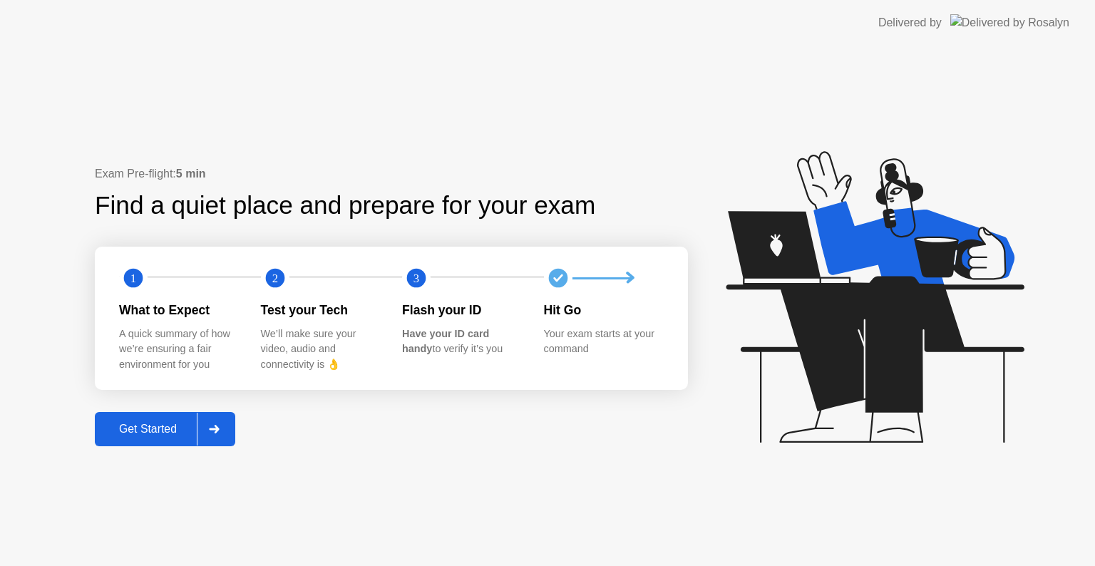
click at [240, 456] on div "Exam Pre-flight: 5 min Find a quiet place and prepare for your exam 1 2 3 What …" at bounding box center [547, 306] width 1095 height 521
click at [185, 431] on div "Get Started" at bounding box center [148, 429] width 98 height 13
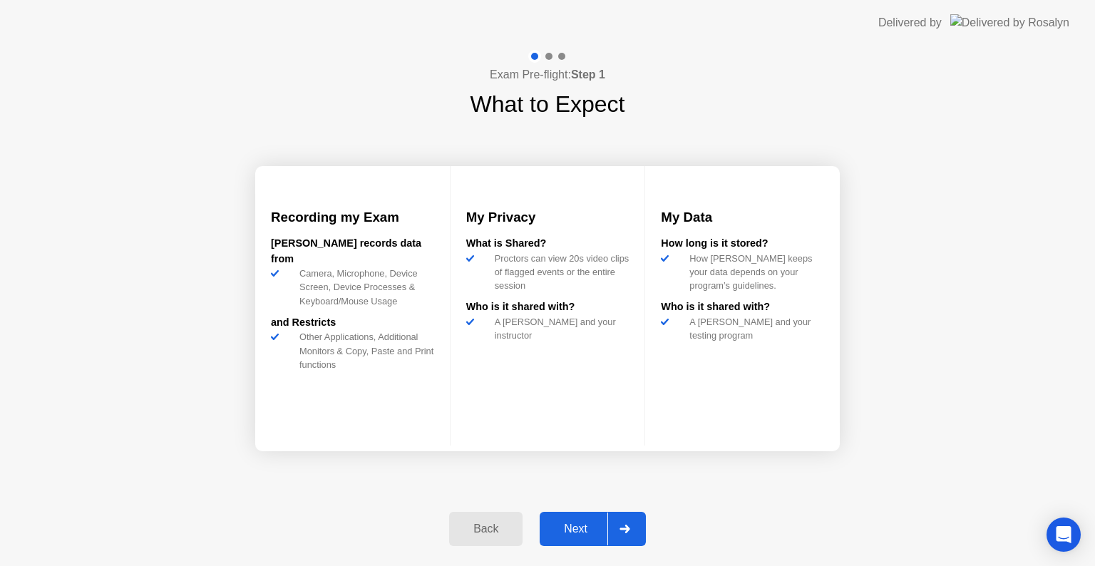
click at [625, 537] on div at bounding box center [625, 529] width 34 height 33
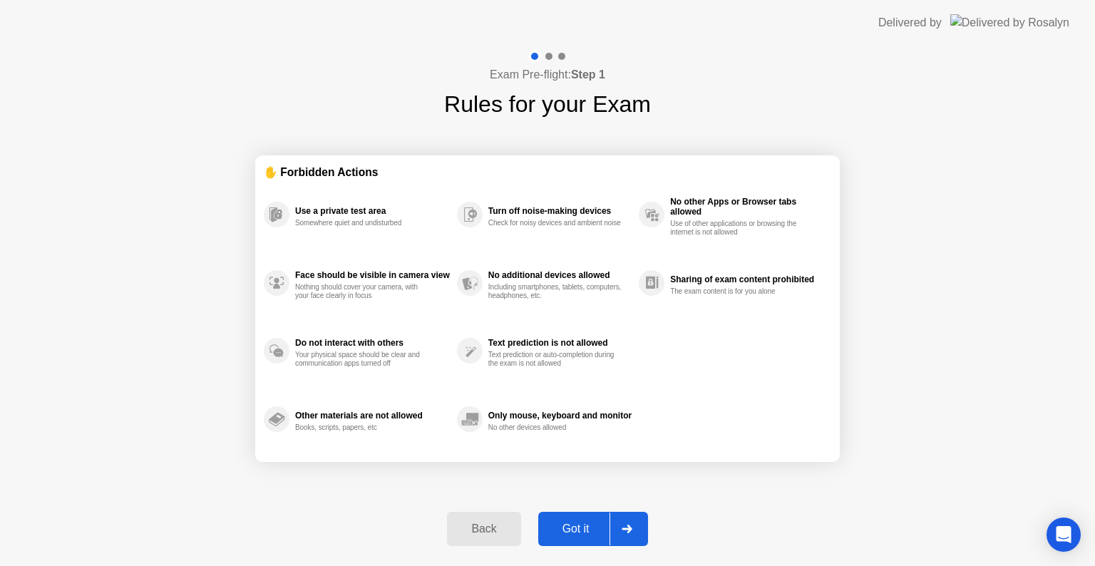
click at [619, 524] on div at bounding box center [627, 529] width 34 height 33
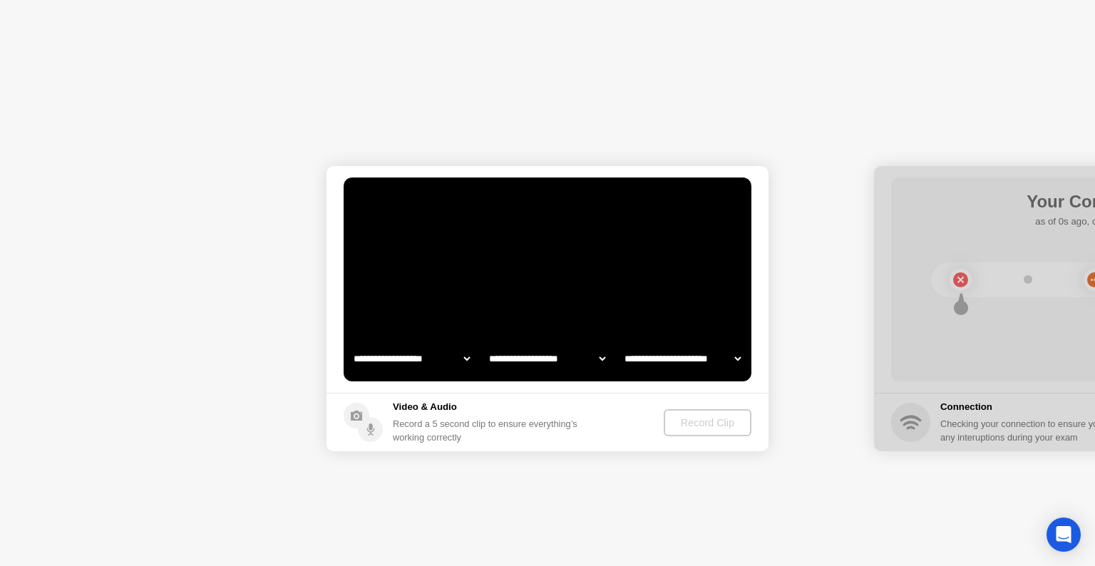
select select "**********"
select select "*******"
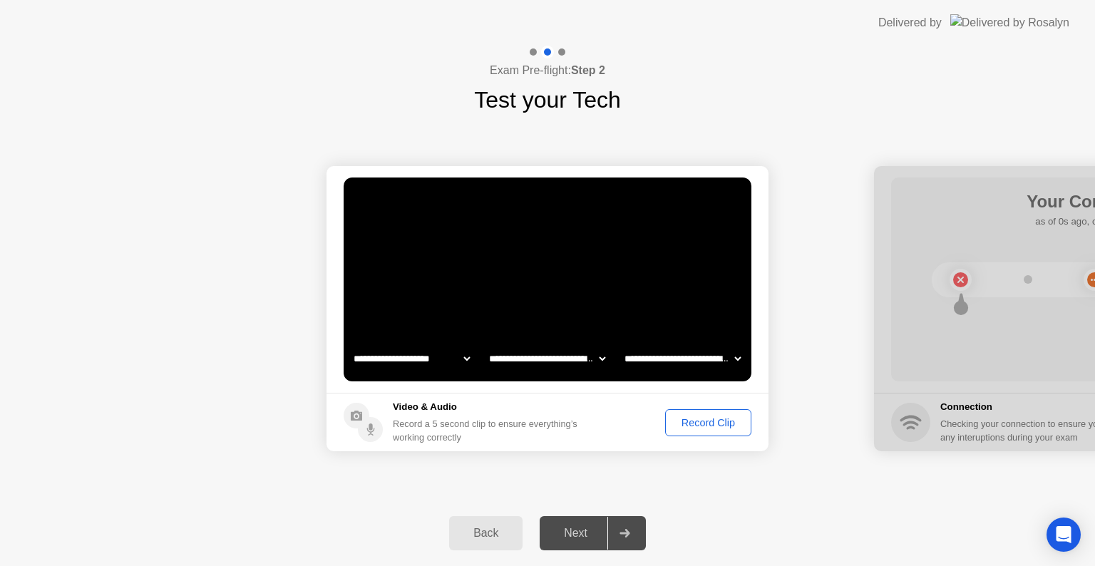
click at [724, 428] on div "Record Clip" at bounding box center [708, 422] width 76 height 11
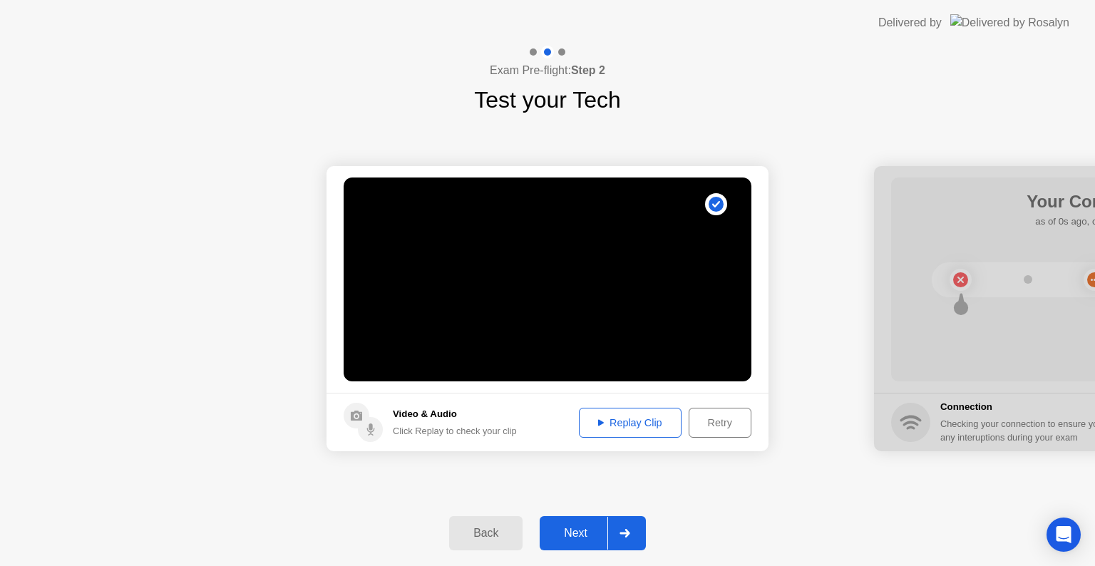
click at [645, 424] on div "Replay Clip" at bounding box center [630, 422] width 93 height 11
click at [631, 522] on div at bounding box center [625, 533] width 34 height 33
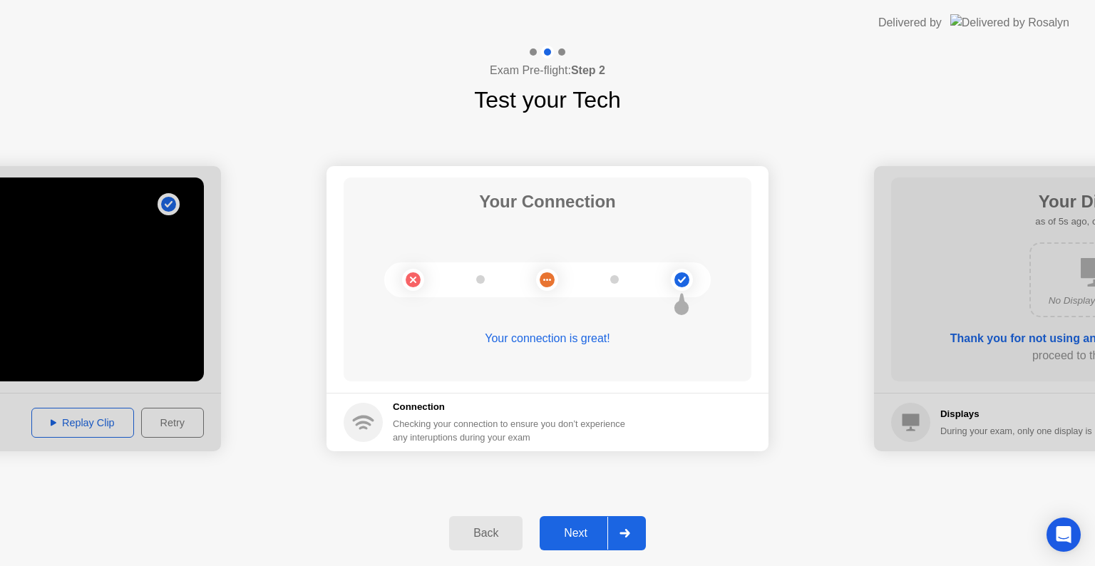
click at [596, 533] on div "Next" at bounding box center [575, 533] width 63 height 13
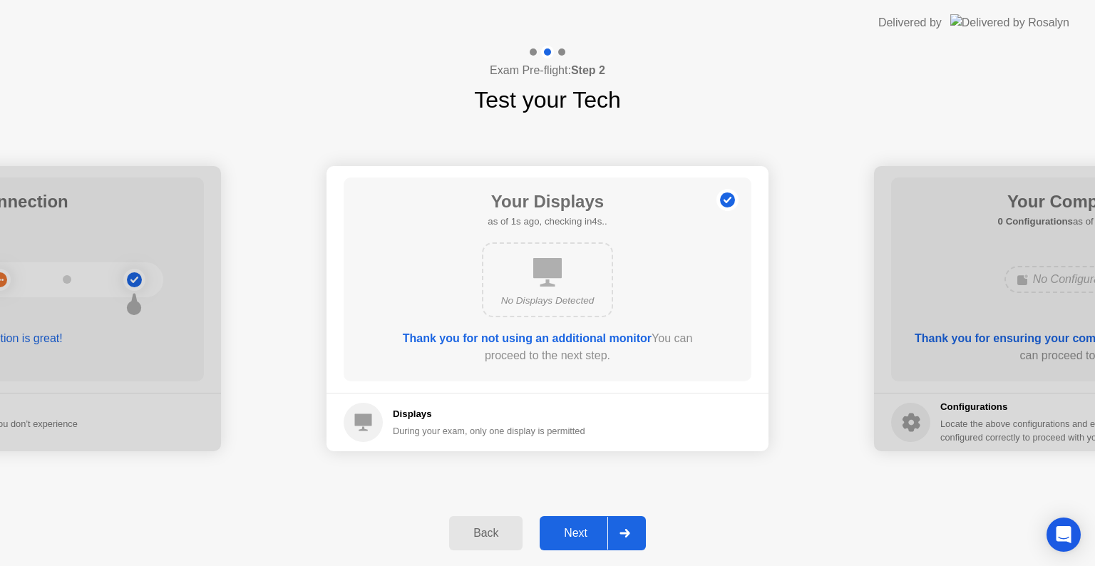
click at [600, 538] on div "Next" at bounding box center [575, 533] width 63 height 13
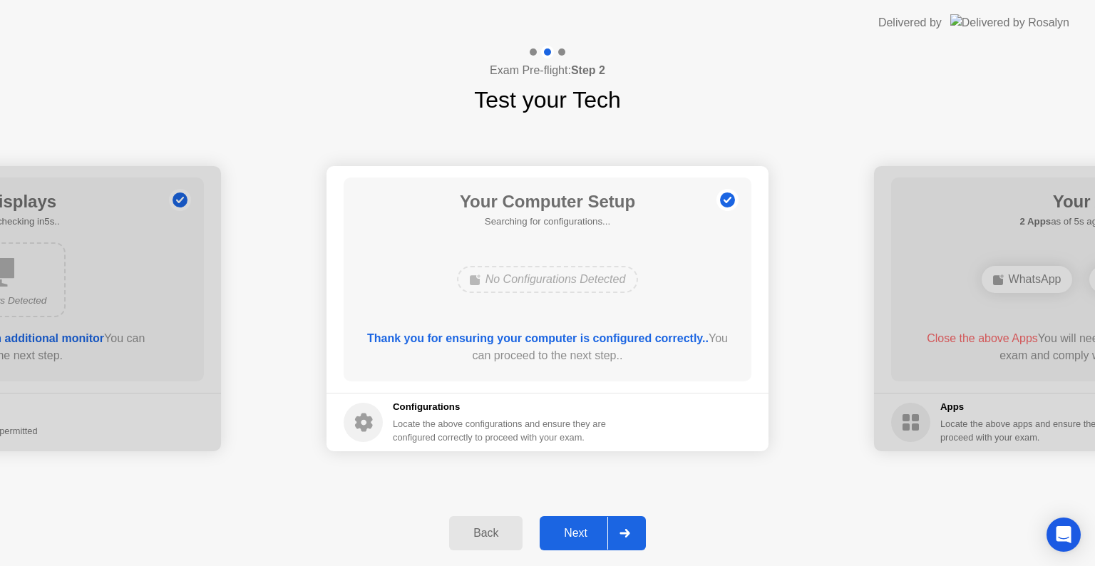
click at [600, 538] on div "Next" at bounding box center [575, 533] width 63 height 13
click at [625, 536] on icon at bounding box center [625, 533] width 11 height 9
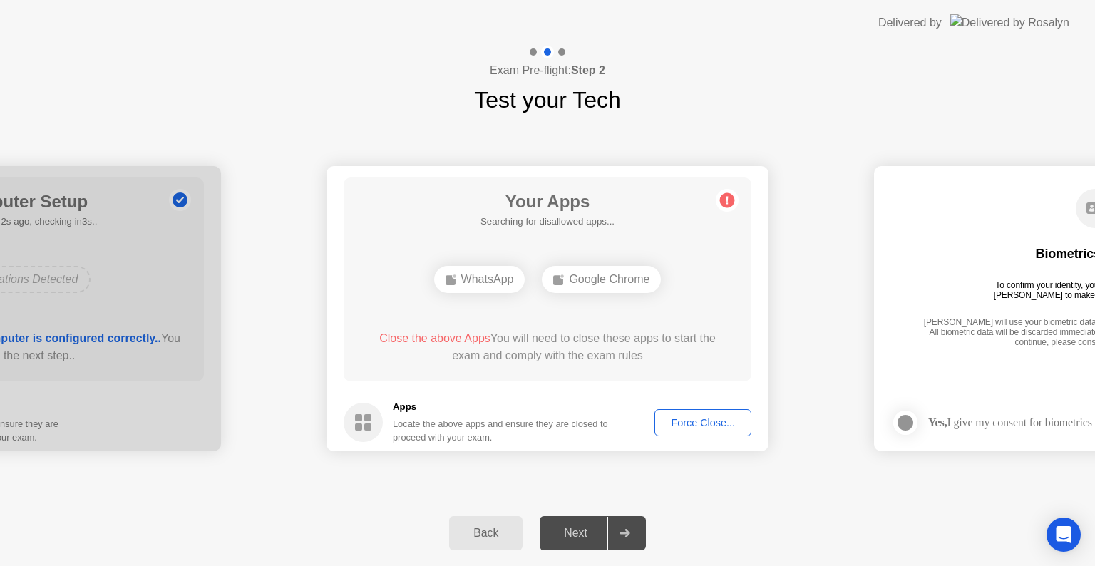
click at [684, 426] on div "Force Close..." at bounding box center [703, 422] width 87 height 11
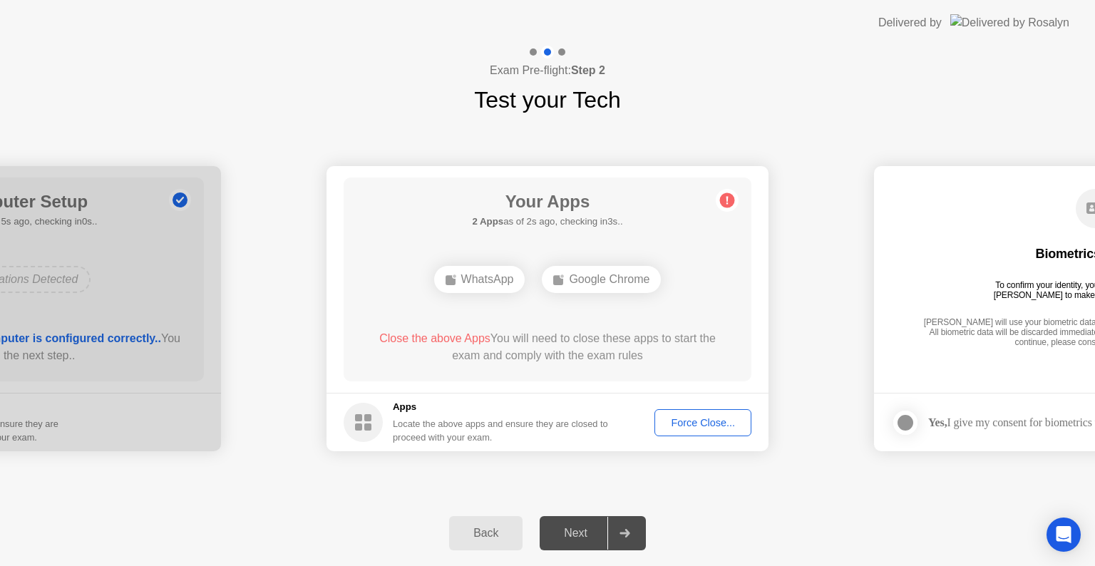
click at [683, 418] on div "Force Close..." at bounding box center [703, 422] width 87 height 11
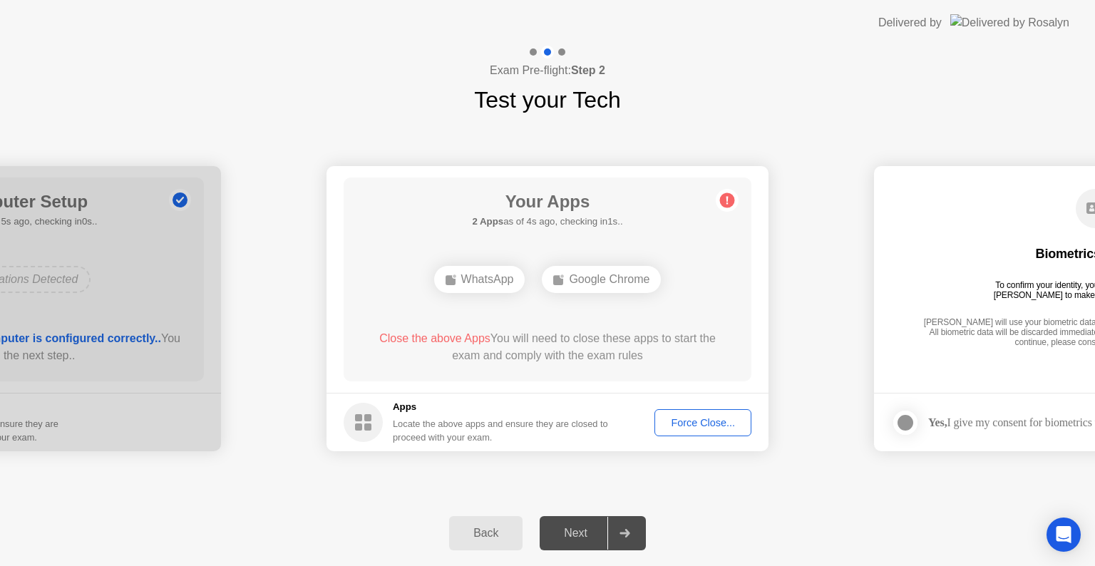
click at [685, 427] on div "Force Close..." at bounding box center [703, 422] width 87 height 11
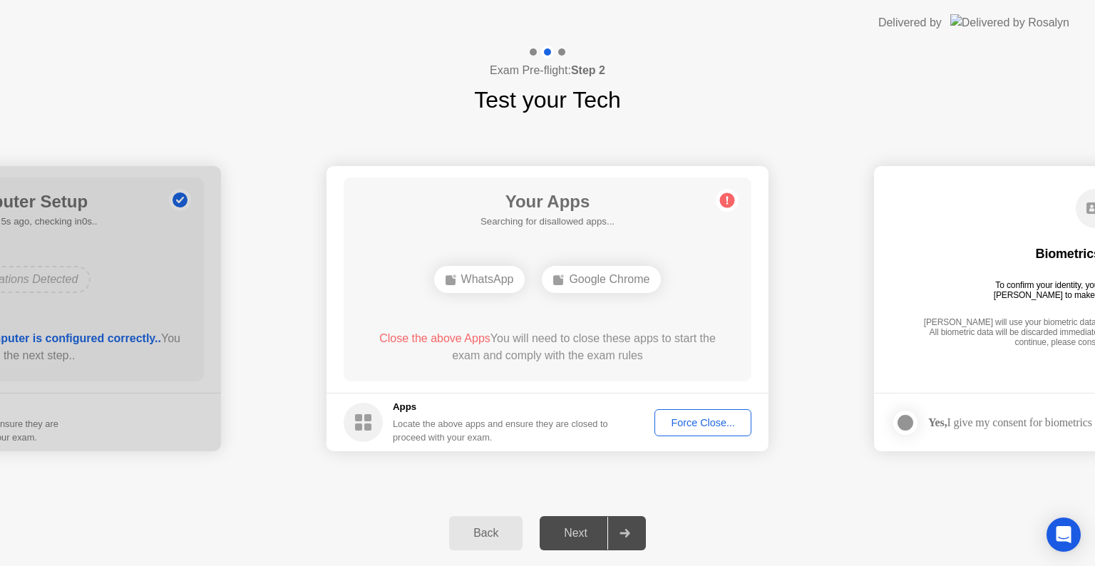
click at [695, 427] on div "Force Close..." at bounding box center [703, 422] width 87 height 11
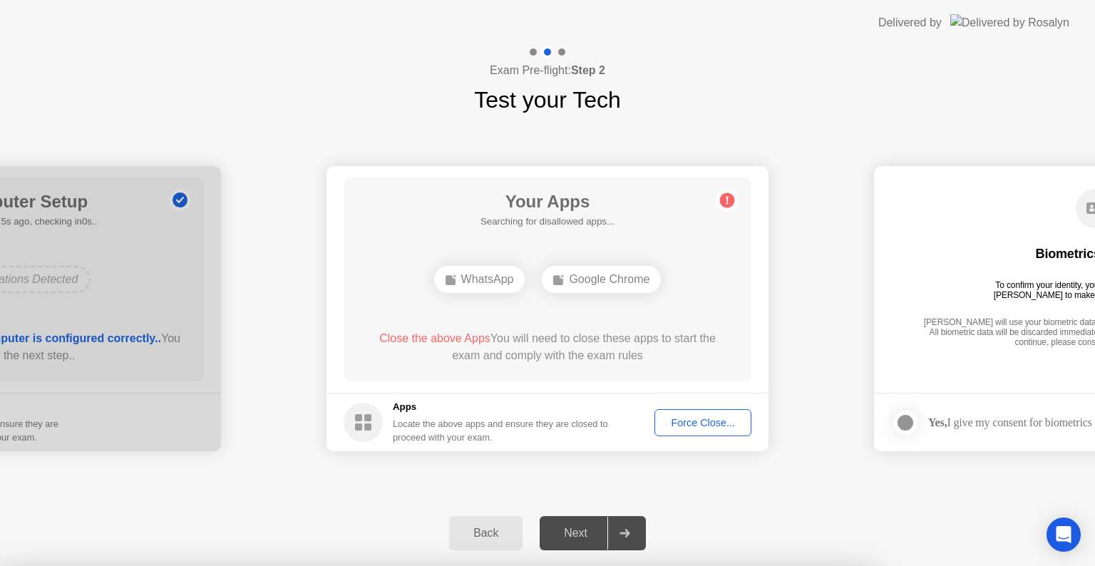
click at [679, 565] on div at bounding box center [547, 566] width 1095 height 0
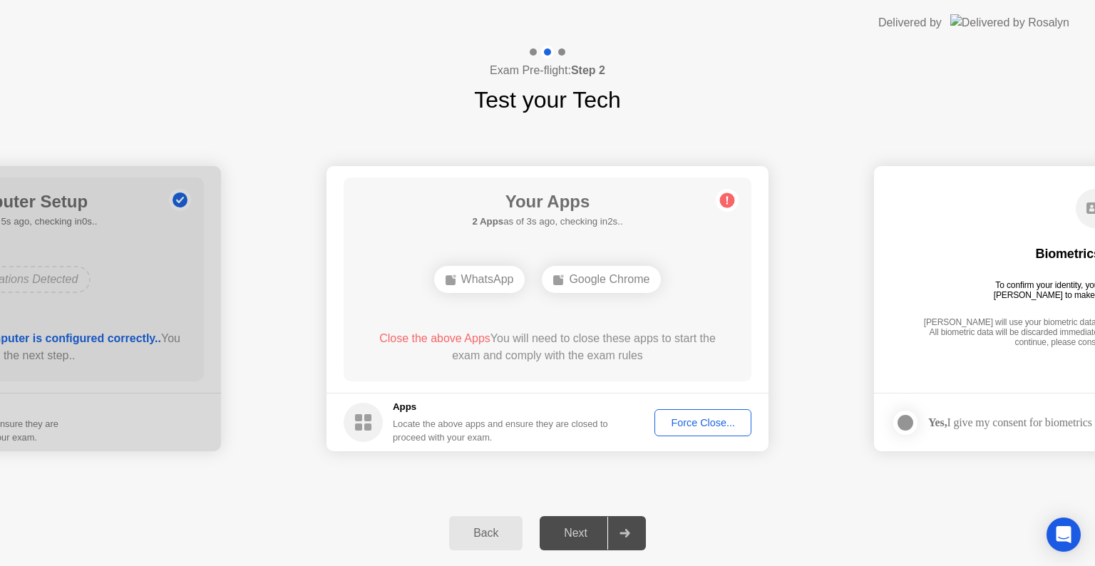
click at [521, 267] on div "WhatsApp Google Chrome" at bounding box center [547, 279] width 327 height 39
click at [482, 279] on div "WhatsApp" at bounding box center [479, 279] width 91 height 27
click at [463, 279] on div "WhatsApp" at bounding box center [479, 279] width 91 height 27
click at [572, 289] on div "Google Chrome" at bounding box center [547, 279] width 119 height 27
click at [568, 282] on div "Google Chrome" at bounding box center [547, 279] width 119 height 27
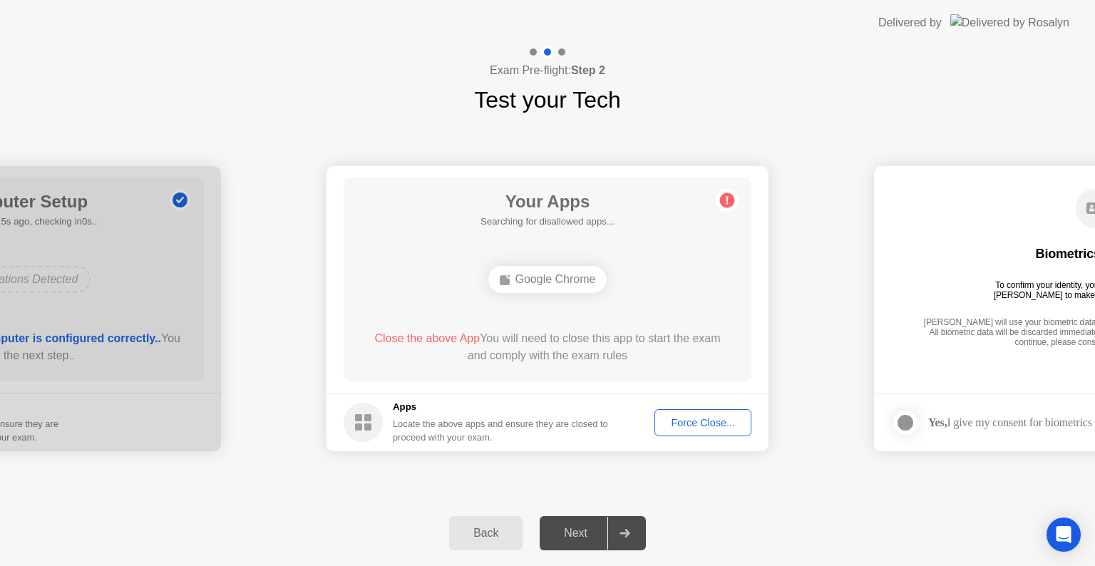
click at [692, 417] on div "Force Close..." at bounding box center [703, 422] width 87 height 11
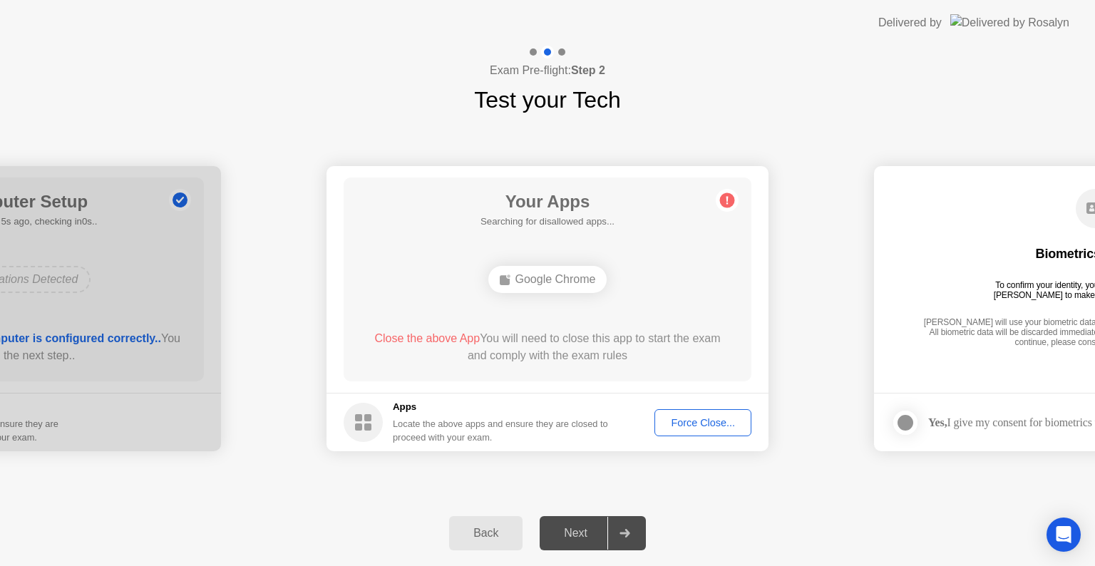
click at [544, 304] on div "Your Apps Searching for disallowed apps... Google Chrome Close the above App Yo…" at bounding box center [548, 280] width 408 height 204
drag, startPoint x: 553, startPoint y: 278, endPoint x: 688, endPoint y: 451, distance: 219.5
click at [553, 278] on div "Google Chrome" at bounding box center [547, 279] width 119 height 27
click at [698, 411] on button "Force Close..." at bounding box center [703, 422] width 97 height 27
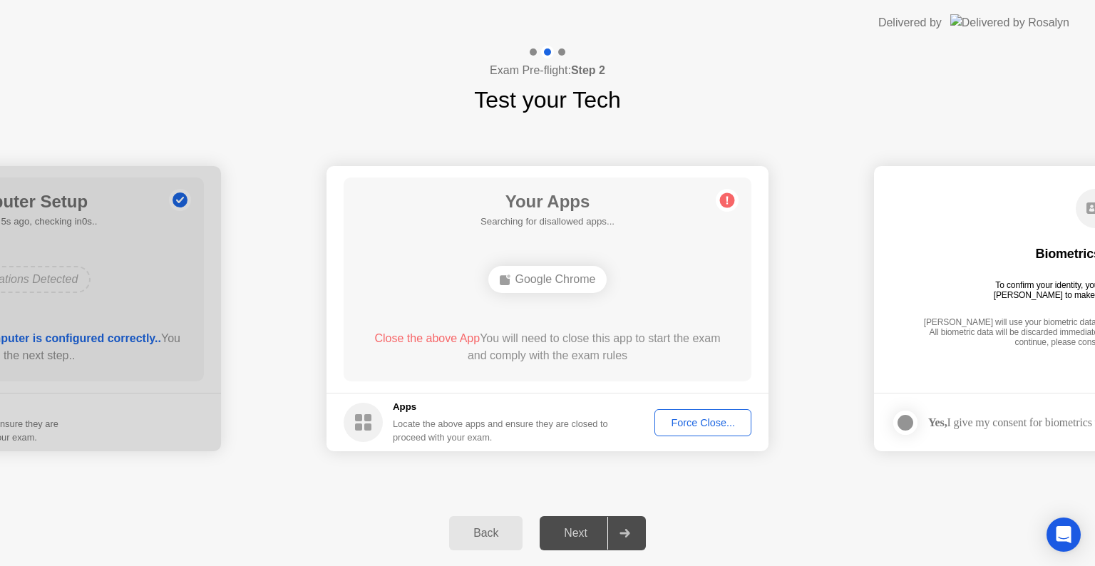
click at [717, 414] on button "Force Close..." at bounding box center [703, 422] width 97 height 27
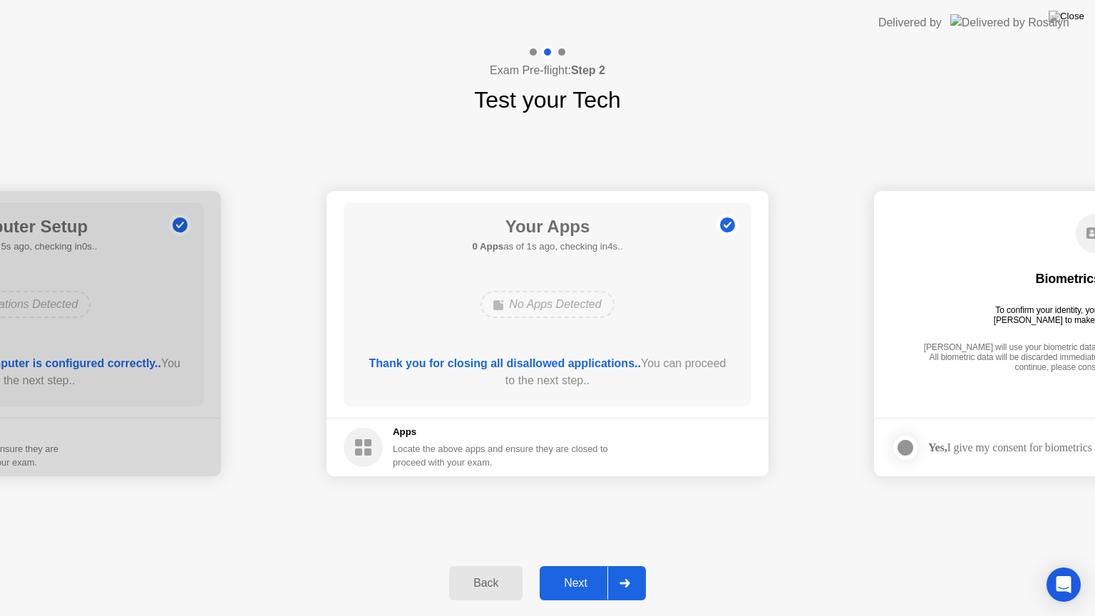
click at [619, 565] on div at bounding box center [625, 583] width 34 height 33
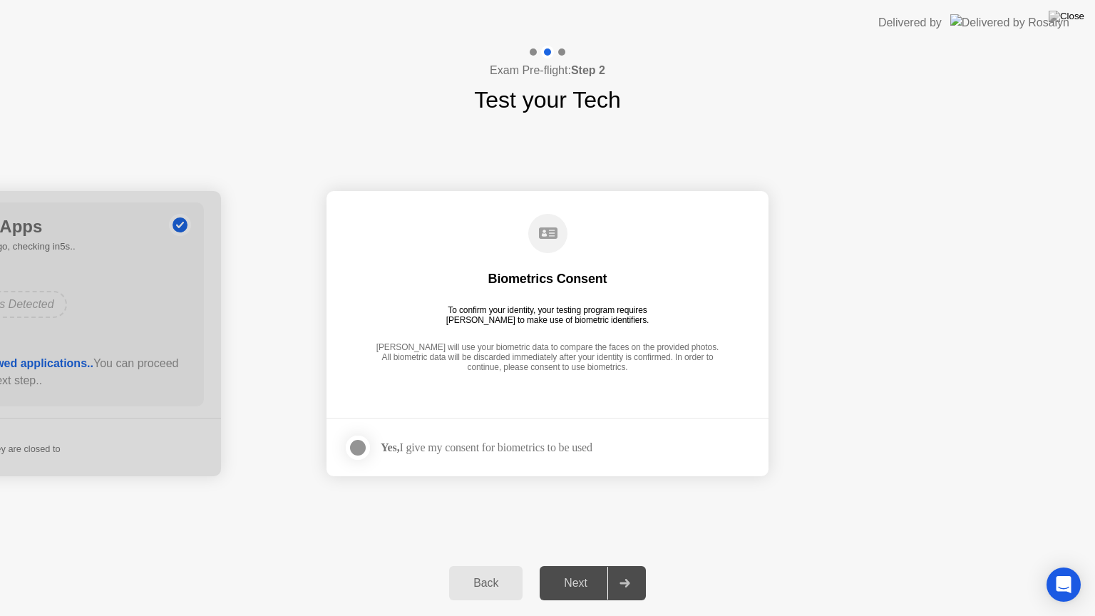
click at [360, 447] on div at bounding box center [357, 447] width 17 height 17
click at [608, 565] on div at bounding box center [625, 583] width 34 height 33
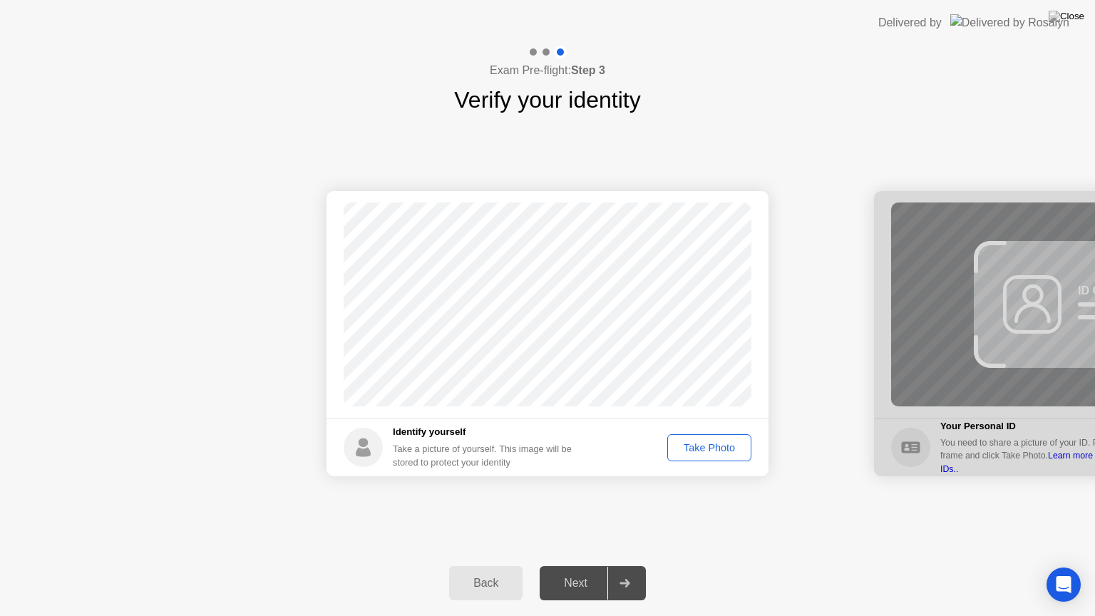
click at [696, 449] on div "Take Photo" at bounding box center [709, 447] width 74 height 11
click at [608, 565] on div "Next" at bounding box center [575, 583] width 63 height 13
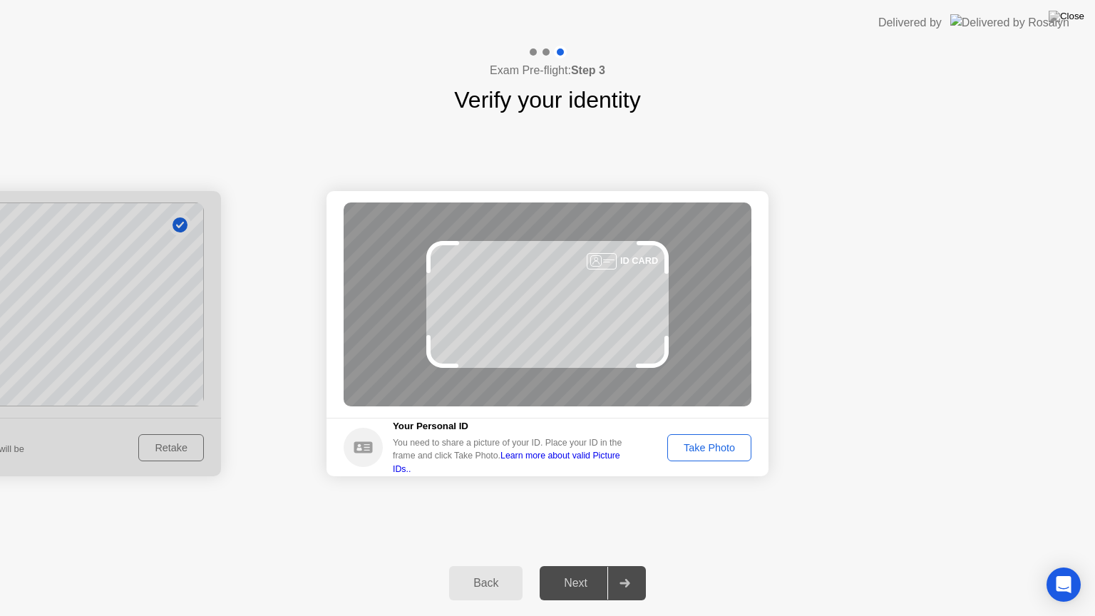
click at [714, 451] on div "Take Photo" at bounding box center [709, 447] width 74 height 11
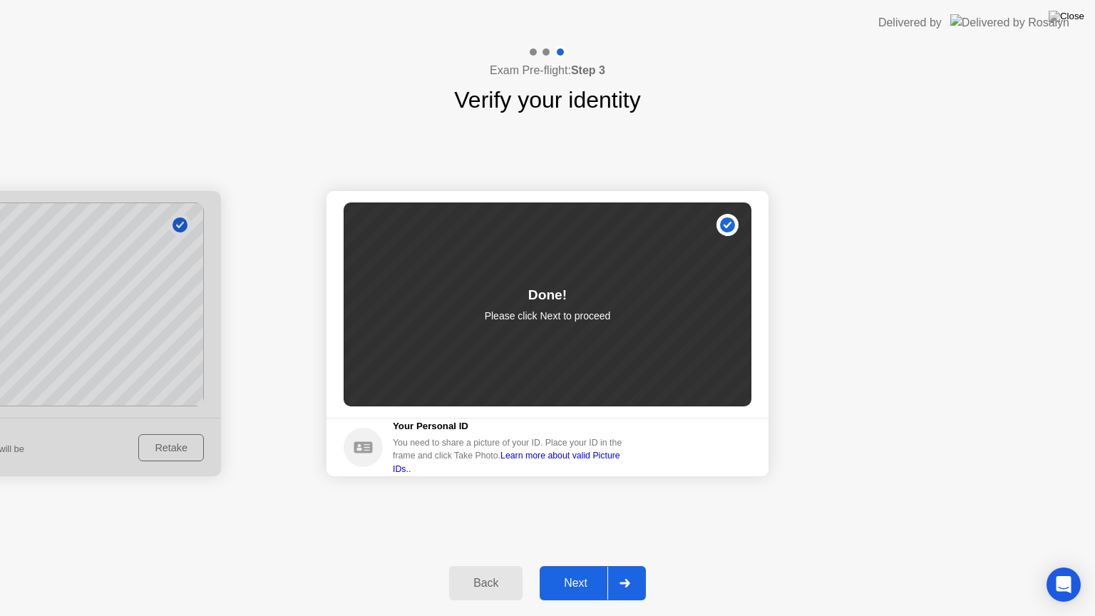
click at [606, 565] on div "Next" at bounding box center [575, 583] width 63 height 13
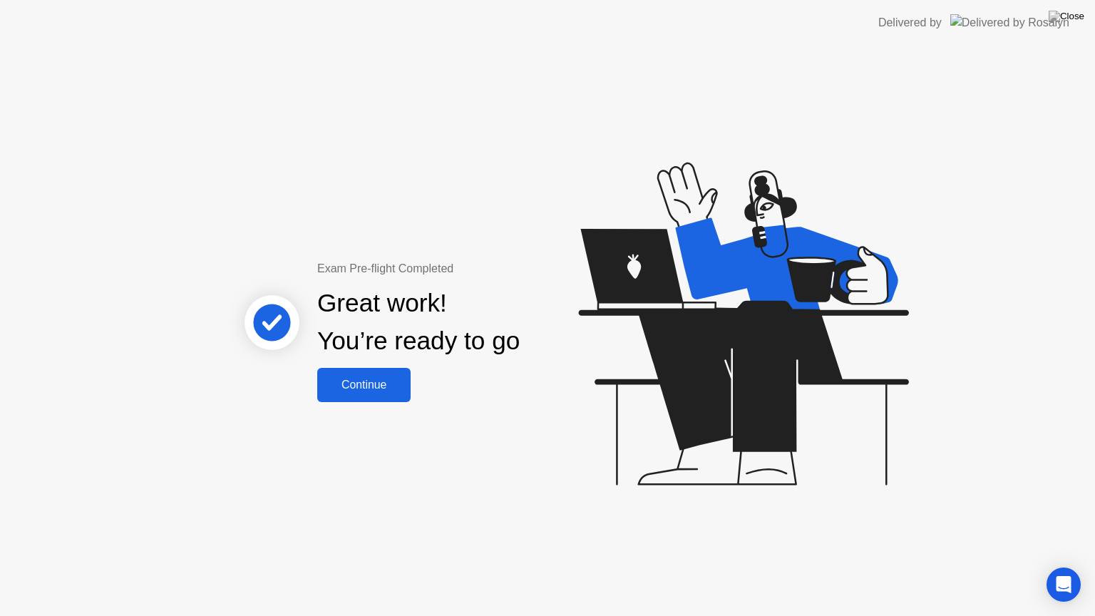
click at [365, 380] on div "Continue" at bounding box center [364, 385] width 85 height 13
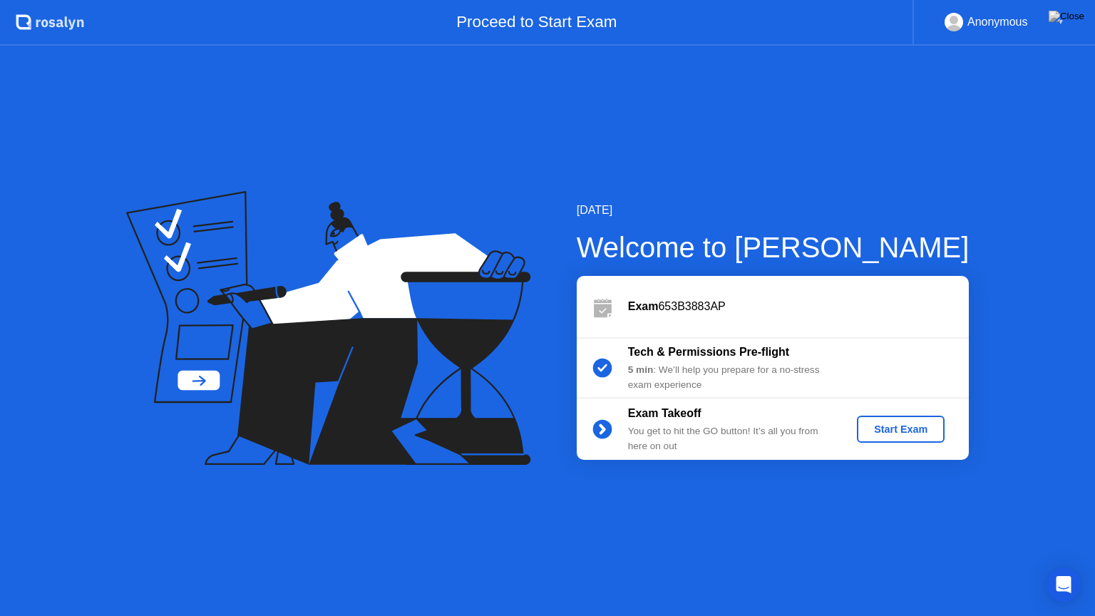
click at [916, 429] on div "Start Exam" at bounding box center [901, 429] width 76 height 11
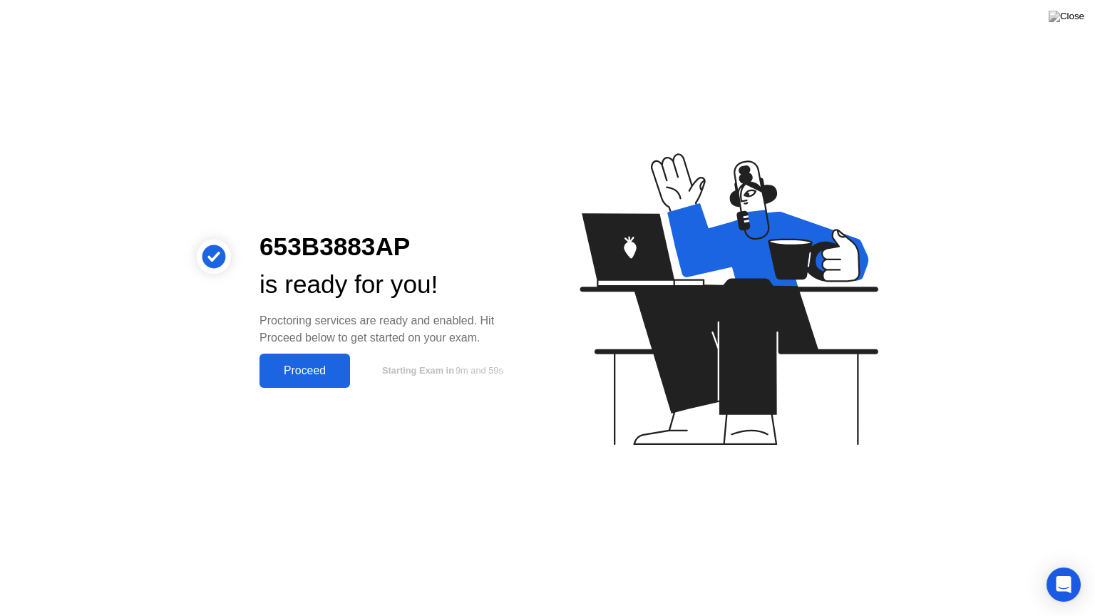
click at [300, 376] on div "Proceed" at bounding box center [305, 370] width 82 height 13
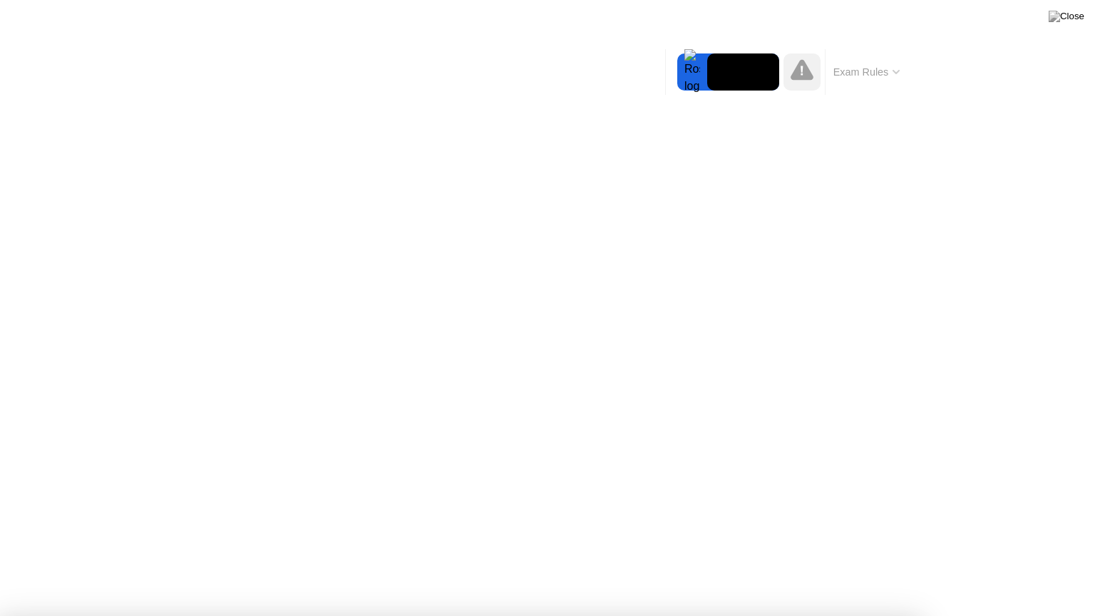
click at [847, 73] on button "Exam Rules" at bounding box center [867, 72] width 76 height 13
click at [873, 78] on button "Exam Rules" at bounding box center [867, 72] width 76 height 13
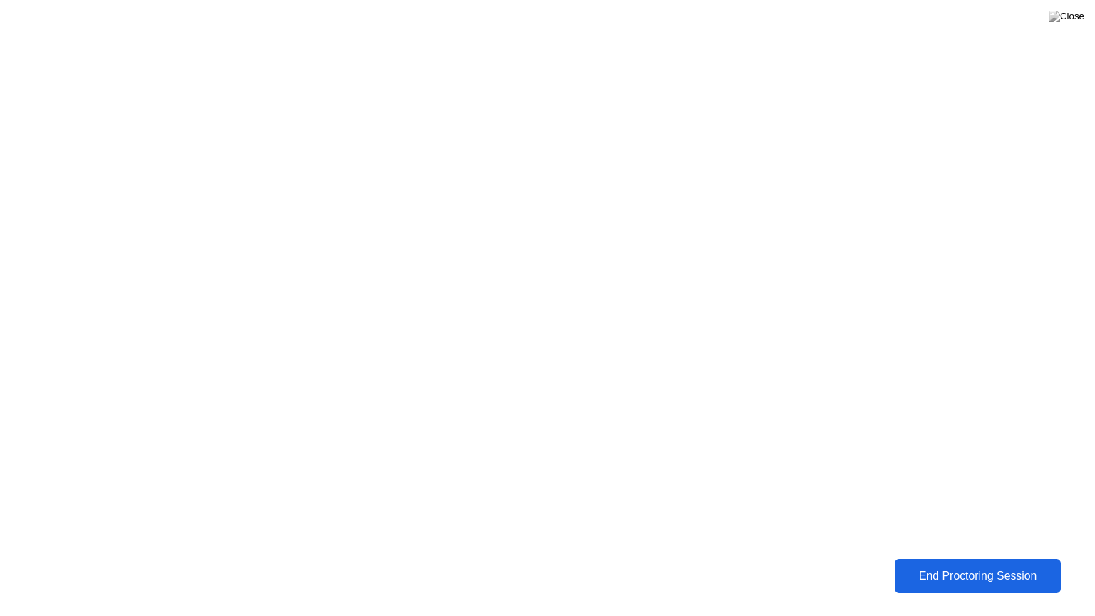
click at [972, 565] on button "End Proctoring Session" at bounding box center [978, 576] width 166 height 34
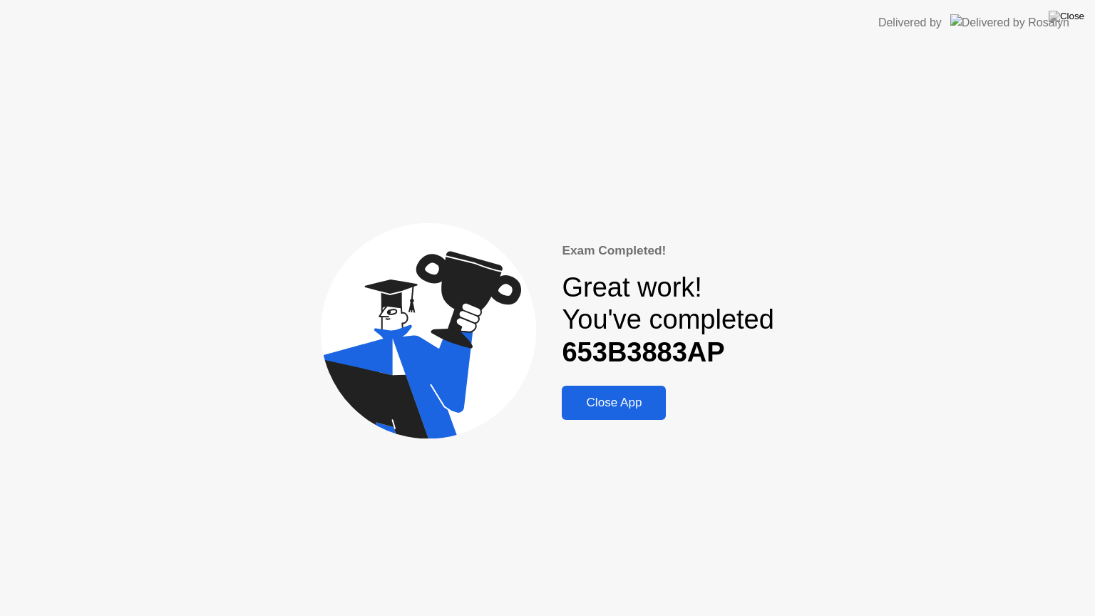
click at [618, 404] on div "Close App" at bounding box center [614, 403] width 96 height 14
